Goal: Task Accomplishment & Management: Manage account settings

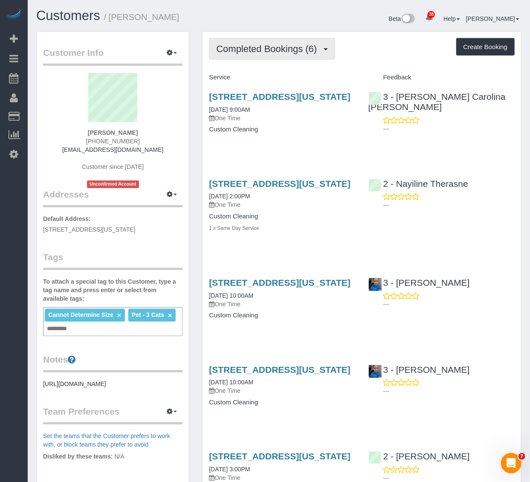
click at [278, 48] on span "Completed Bookings (6)" at bounding box center [268, 48] width 105 height 11
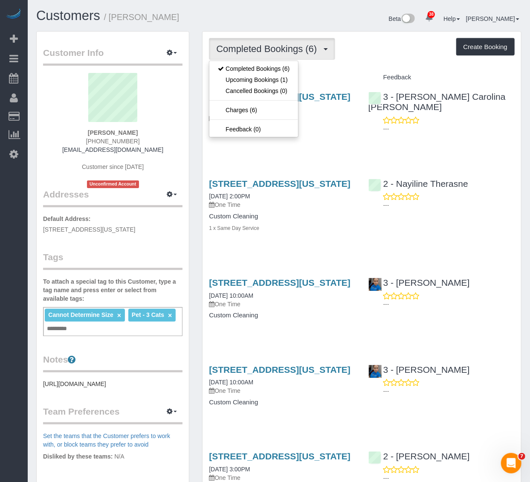
click at [308, 171] on div "Service Feedback 349 West 30th Street, Apt. 1, New York, NY 10001 09/20/2025 9:…" at bounding box center [362, 333] width 306 height 526
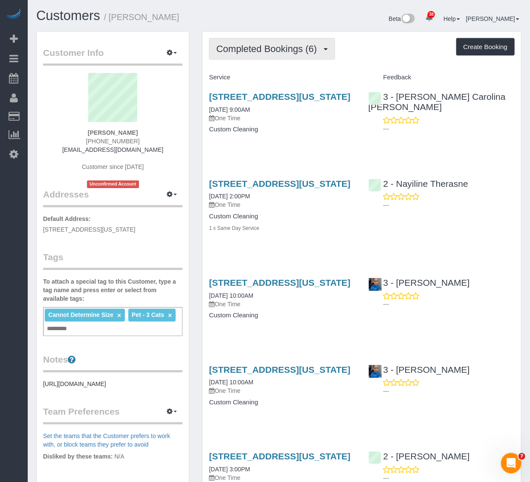
click at [256, 48] on span "Completed Bookings (6)" at bounding box center [268, 48] width 105 height 11
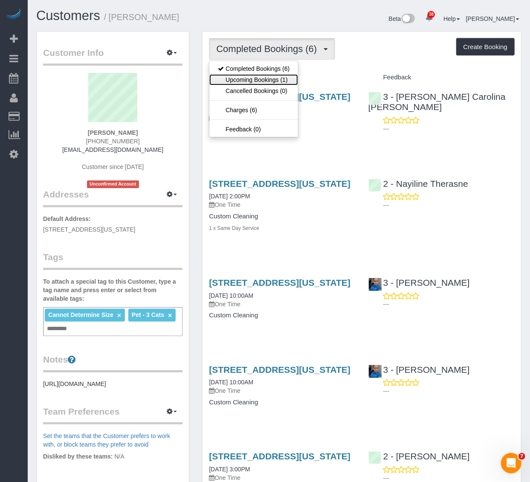
click at [254, 84] on link "Upcoming Bookings (1)" at bounding box center [253, 79] width 89 height 11
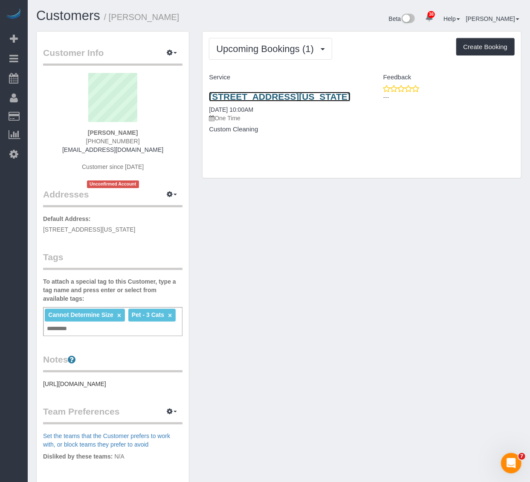
click at [281, 97] on link "349 West 30t St, Apt #1, New York, NY 10001" at bounding box center [279, 97] width 141 height 10
click at [243, 96] on link "349 West 30t St, Apt #1, New York, NY 10001" at bounding box center [279, 97] width 141 height 10
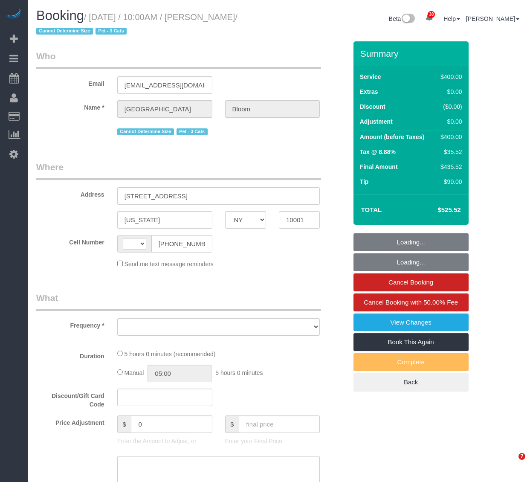
select select "NY"
select select "string:[GEOGRAPHIC_DATA]"
select select "string:stripe-pm_1SHVqN4VGloSiKo7rFGm6FRL"
select select "spot1"
select select "number:89"
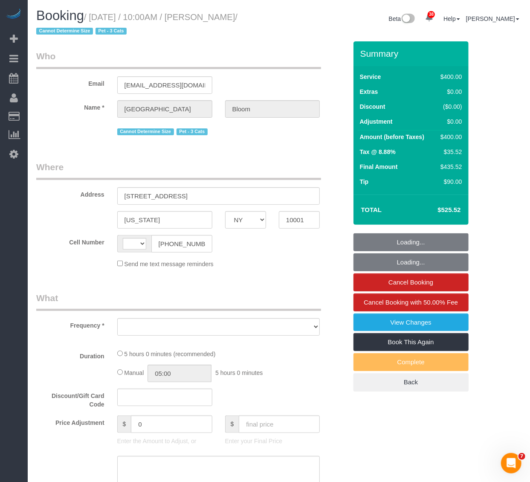
select select "number:90"
select select "number:14"
select select "number:5"
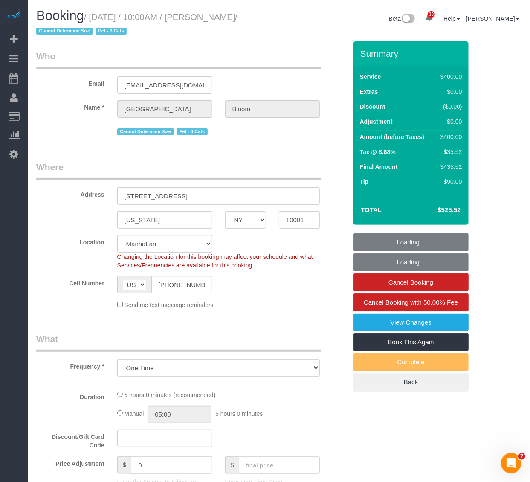
select select "object:969"
select select "300"
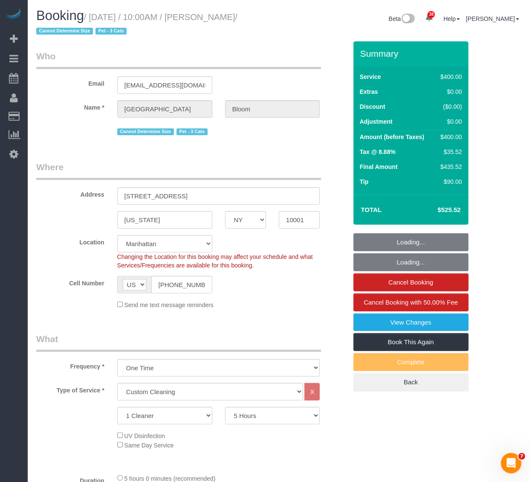
select select "object:1538"
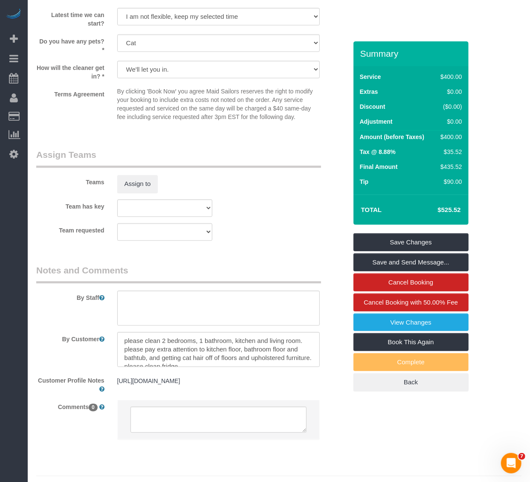
scroll to position [852, 0]
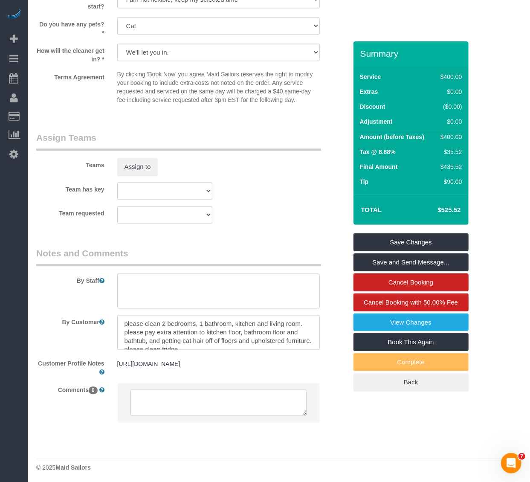
click at [262, 181] on sui-booking-teams "Teams Assign to Team has key 000- [PERSON_NAME] 000 - Partnerships 000 - TEAM J…" at bounding box center [191, 177] width 311 height 92
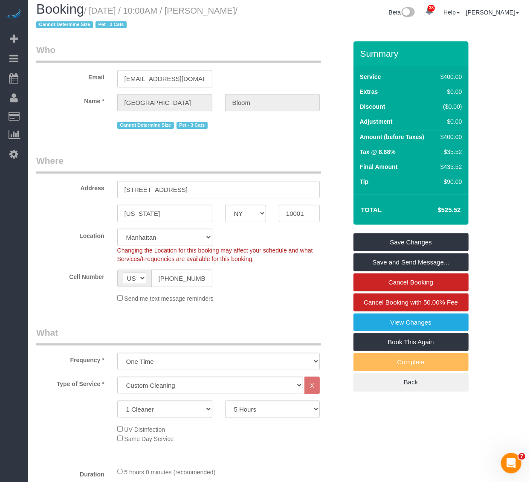
scroll to position [0, 0]
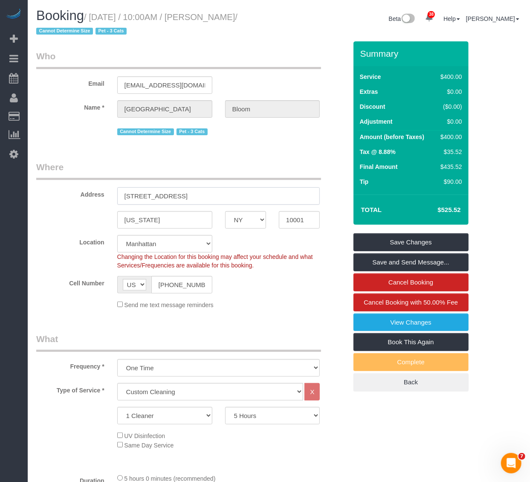
click at [168, 193] on input "[STREET_ADDRESS]" at bounding box center [218, 195] width 203 height 17
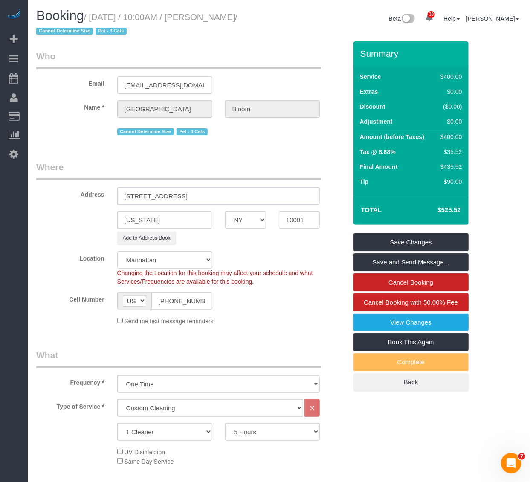
click at [199, 198] on input "[STREET_ADDRESS]" at bounding box center [218, 195] width 203 height 17
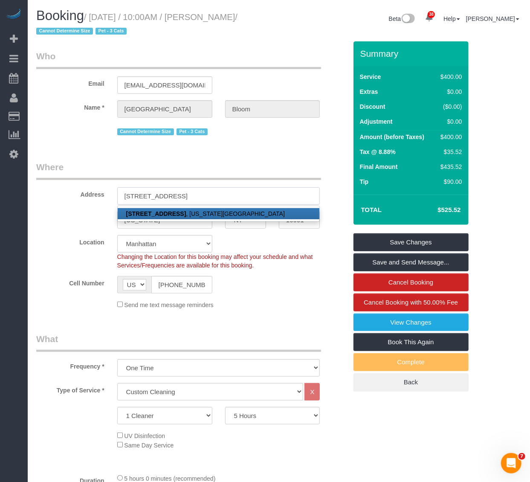
type input "[STREET_ADDRESS]"
click at [217, 210] on link "[STREET_ADDRESS][US_STATE]" at bounding box center [219, 213] width 202 height 11
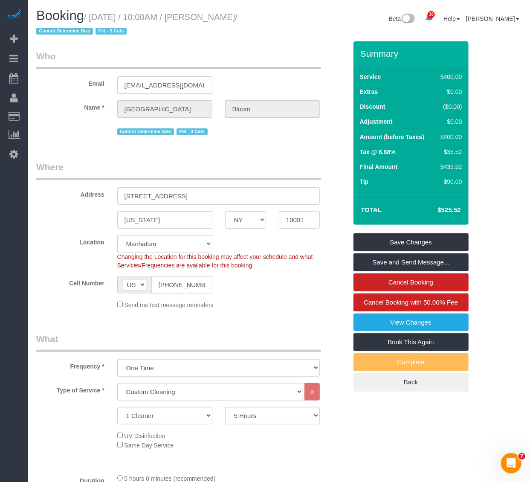
click at [398, 231] on div "Summary Service $400.00 Extras $0.00 Discount ($0.00) Adjustment $0.00 Amount (…" at bounding box center [410, 224] width 115 height 367
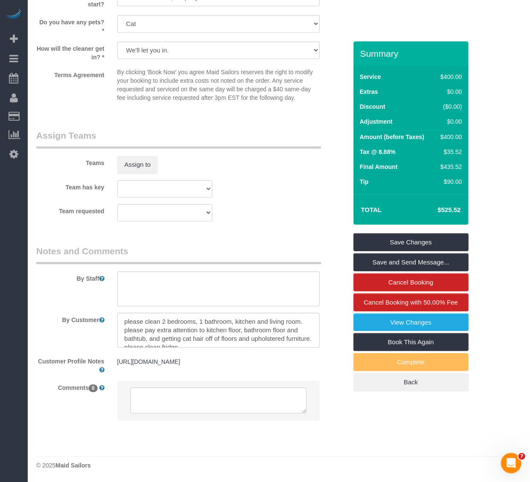
scroll to position [863, 0]
click at [402, 240] on link "Save Changes" at bounding box center [410, 242] width 115 height 18
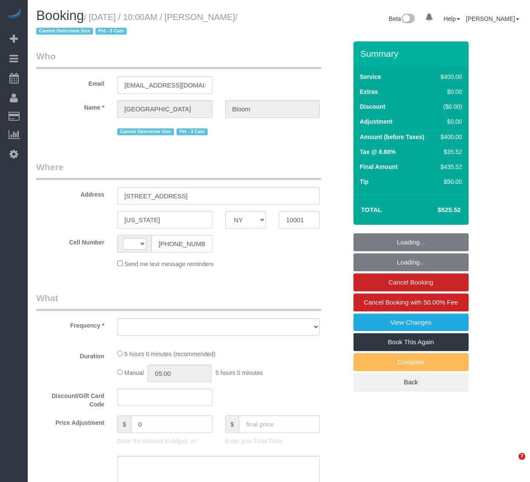
select select "NY"
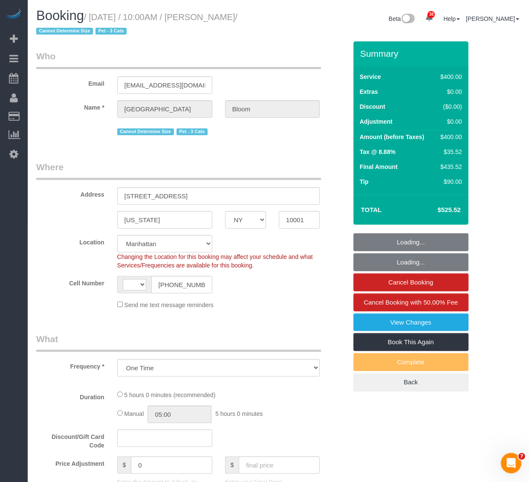
select select "object:576"
select select "string:[GEOGRAPHIC_DATA]"
select select "string:stripe-pm_1SHVqN4VGloSiKo7rFGm6FRL"
select select "300"
select select "spot1"
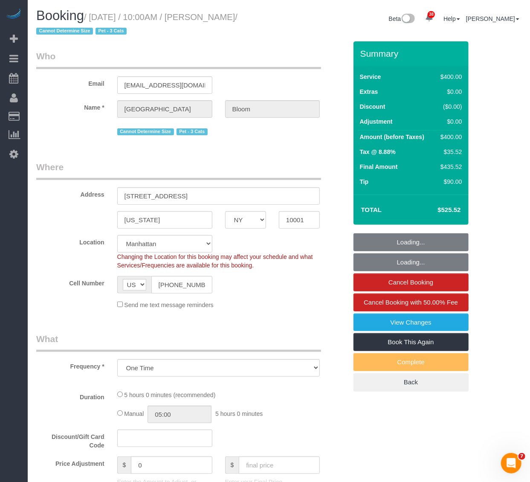
select select "number:89"
select select "number:90"
select select "number:14"
select select "number:5"
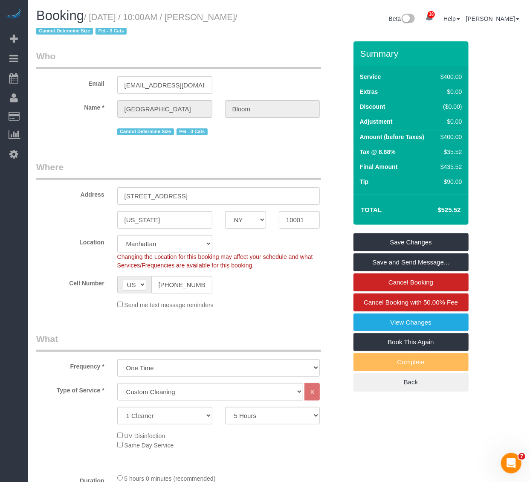
drag, startPoint x: 207, startPoint y: 13, endPoint x: 1, endPoint y: 124, distance: 233.8
click at [237, 18] on small "/ October 13, 2025 / 10:00AM / Madison Bloom / Cannot Determine Size Pet - 3 Ca…" at bounding box center [136, 24] width 201 height 24
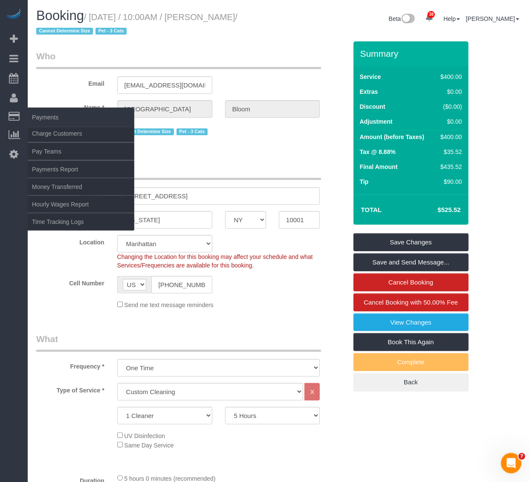
copy small "Madison Bloom"
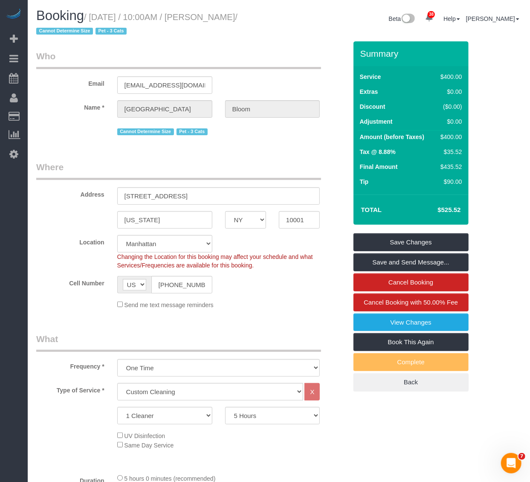
click at [299, 57] on legend "Who" at bounding box center [178, 59] width 285 height 19
click at [64, 309] on div "Send me text message reminders" at bounding box center [191, 304] width 323 height 9
click at [312, 313] on fieldset "Where Address 349 West 30th Street, Apt. 1 New York AK AL AR AZ CA CO CT DC DE …" at bounding box center [191, 238] width 311 height 155
